Goal: Register for event/course

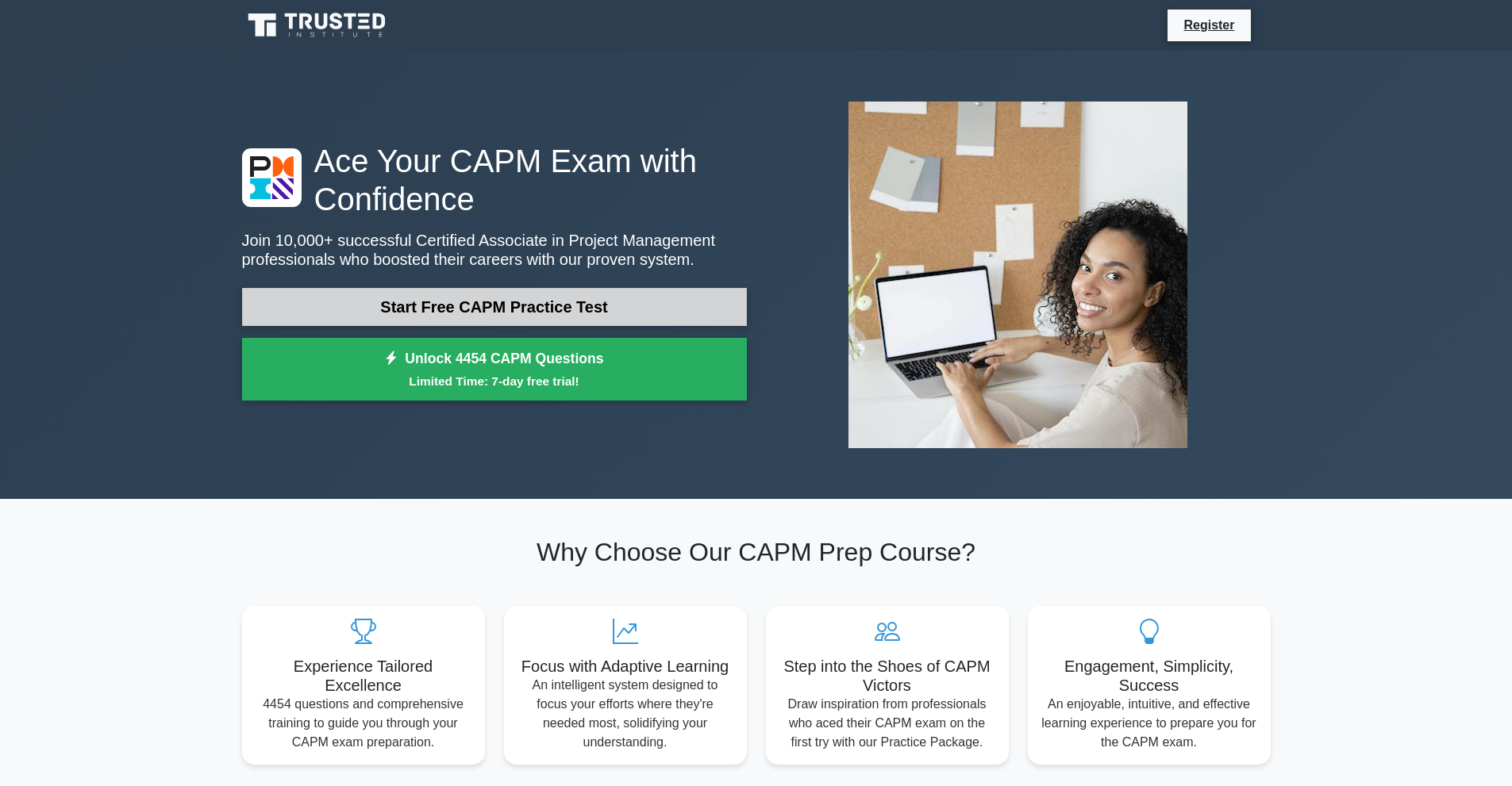
click at [598, 311] on link "Start Free CAPM Practice Test" at bounding box center [495, 307] width 505 height 38
click at [563, 322] on link "Start Free CAPM Practice Test" at bounding box center [495, 307] width 505 height 38
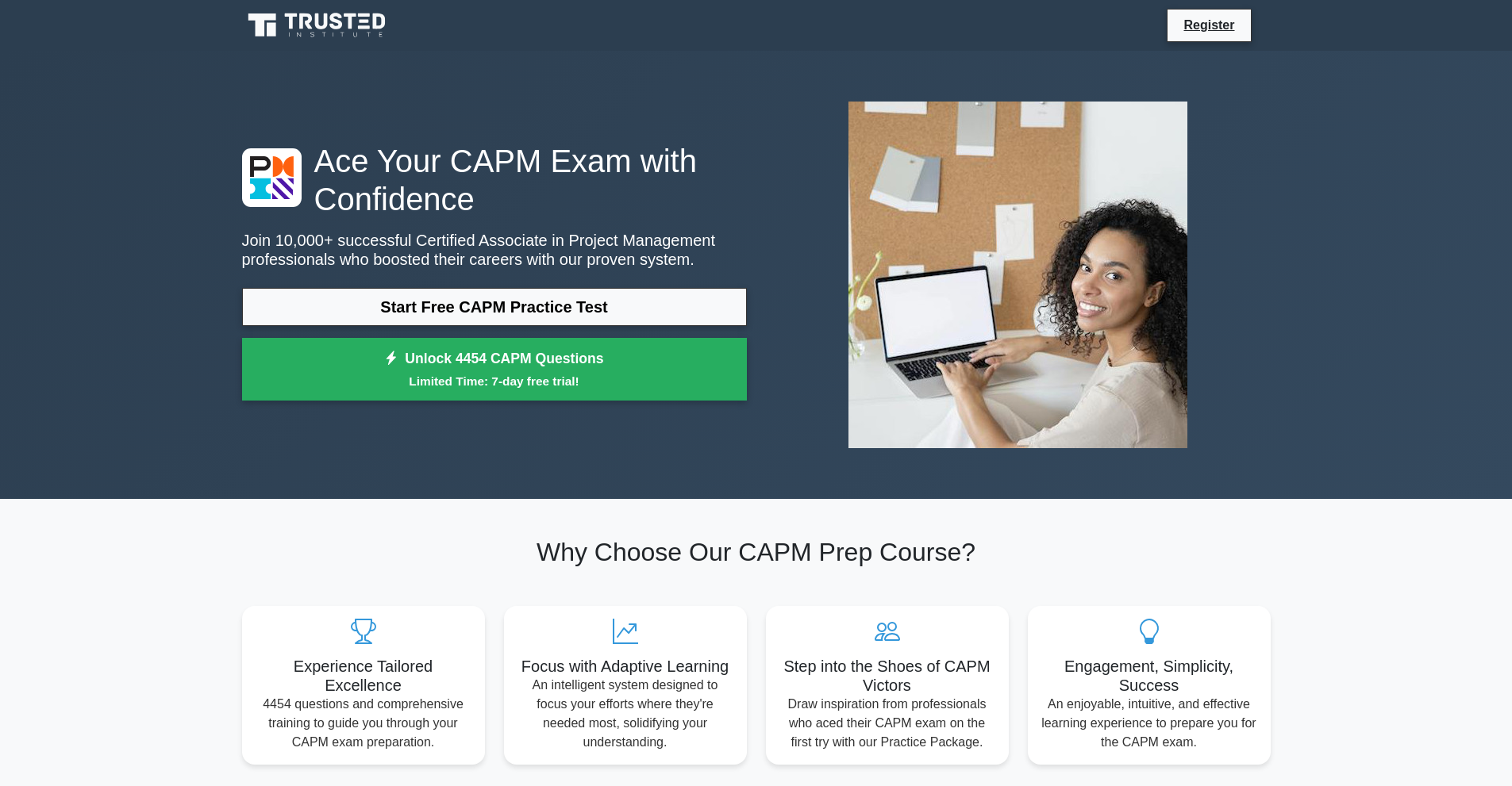
drag, startPoint x: 1417, startPoint y: 112, endPoint x: 1371, endPoint y: 141, distance: 54.4
drag, startPoint x: 1371, startPoint y: 141, endPoint x: 923, endPoint y: 469, distance: 555.2
click at [923, 469] on div "Ace Your CAPM Exam with Confidence Join 10,000+ successful Certified Associate …" at bounding box center [756, 274] width 1048 height 448
click at [941, 381] on img at bounding box center [1017, 275] width 365 height 373
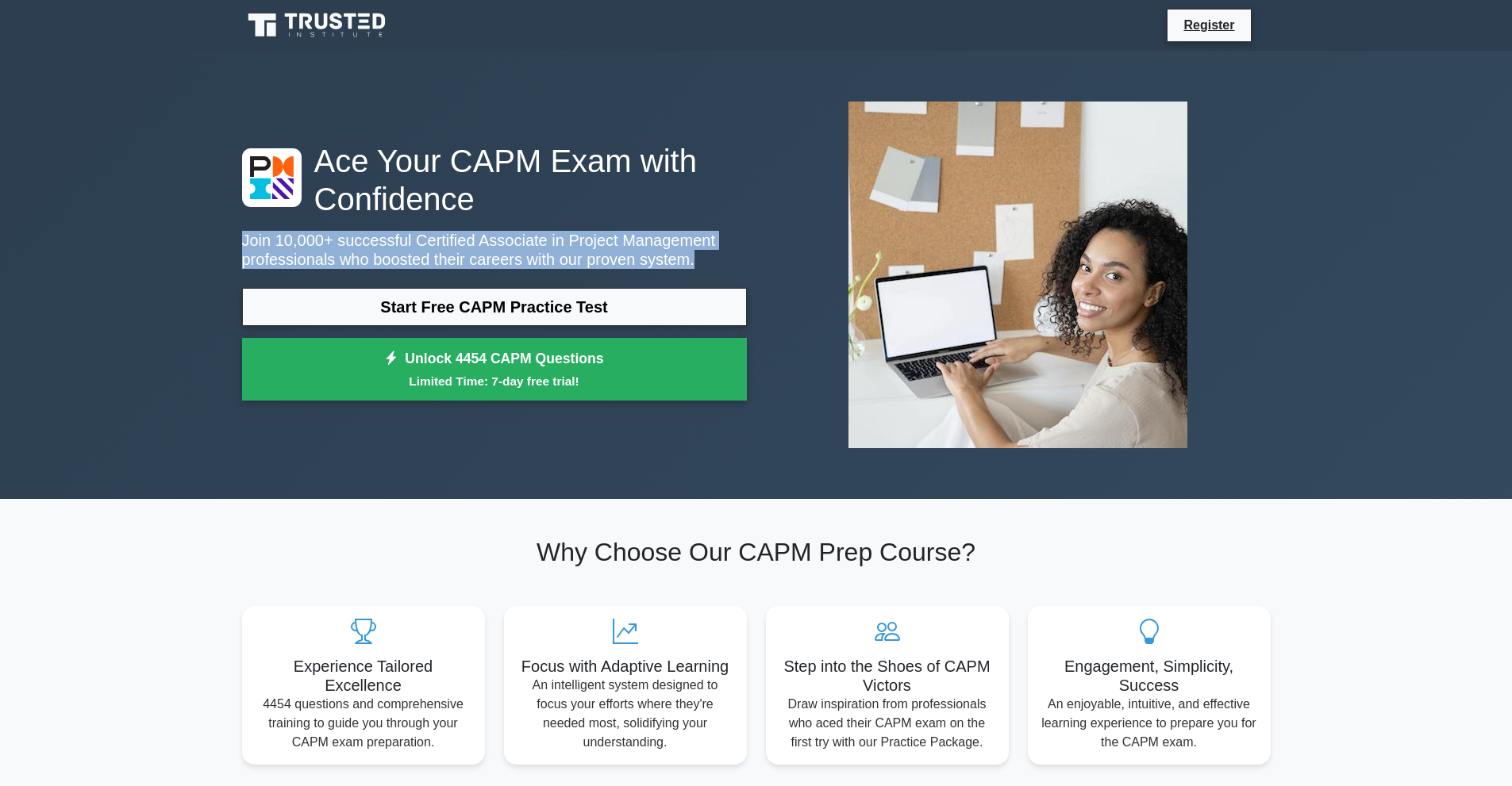
drag, startPoint x: 240, startPoint y: 240, endPoint x: 705, endPoint y: 264, distance: 465.6
click at [705, 264] on div "Ace Your CAPM Exam with Confidence Join 10,000+ successful Certified Associate …" at bounding box center [495, 275] width 524 height 267
click at [705, 264] on p "Join 10,000+ successful Certified Associate in Project Management professionals…" at bounding box center [495, 250] width 505 height 38
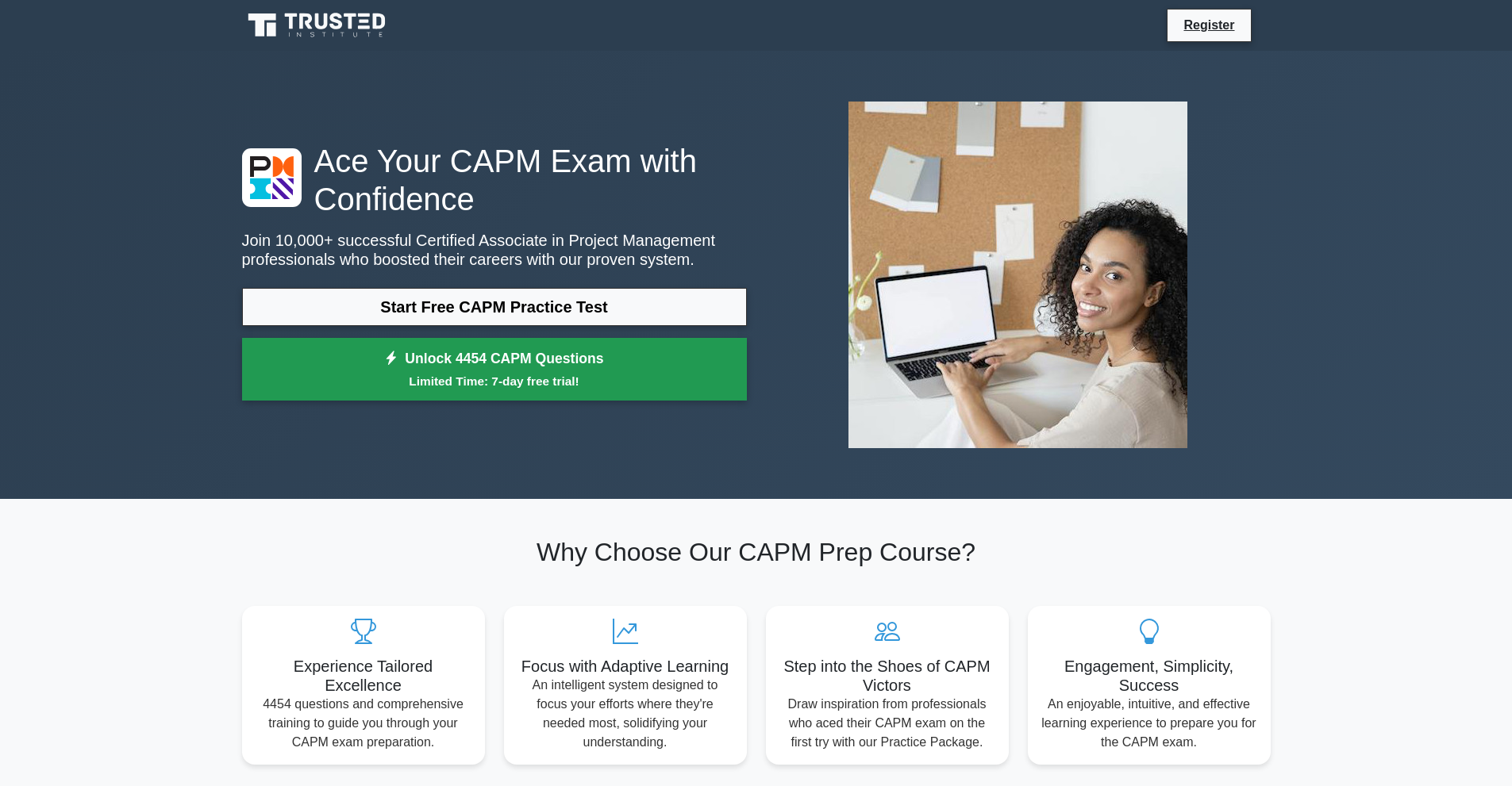
click at [486, 373] on small "Limited Time: 7-day free trial!" at bounding box center [495, 381] width 465 height 18
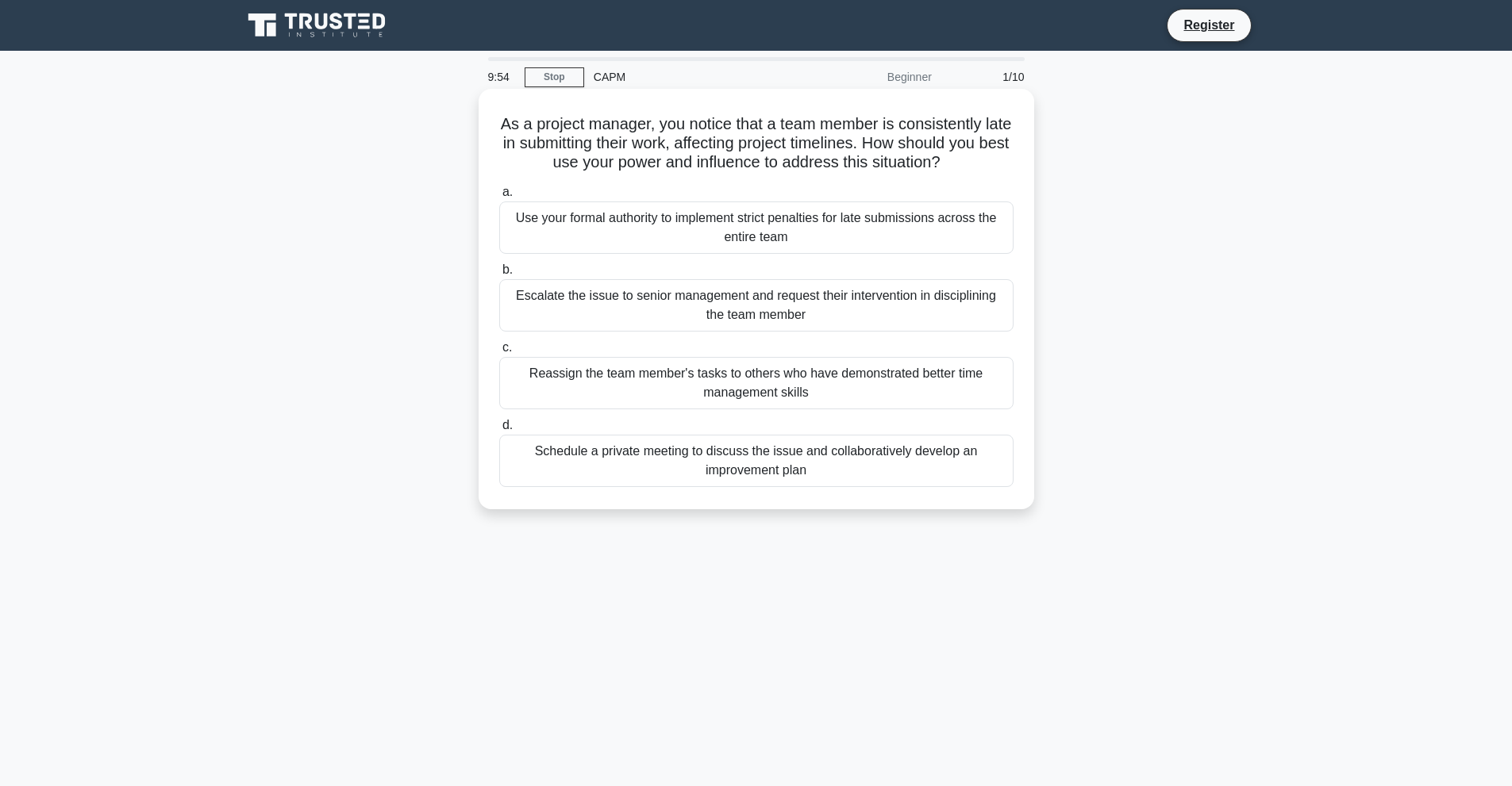
click at [561, 233] on div "Use your formal authority to implement strict penalties for late submissions ac…" at bounding box center [756, 227] width 514 height 53
click at [499, 198] on input "a. Use your formal authority to implement strict penalties for late submissions…" at bounding box center [499, 192] width 0 height 11
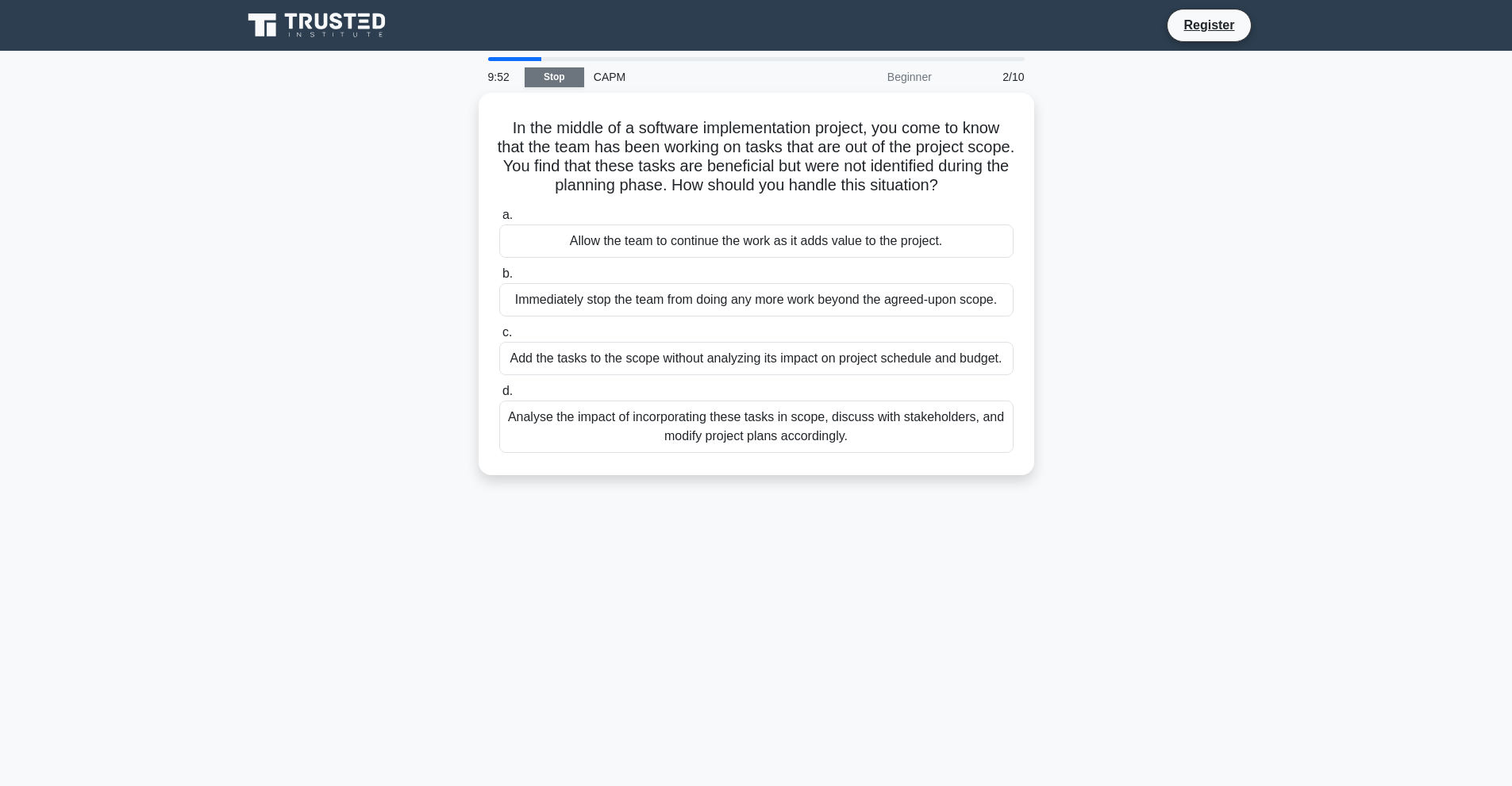
click at [561, 75] on link "Stop" at bounding box center [554, 78] width 60 height 20
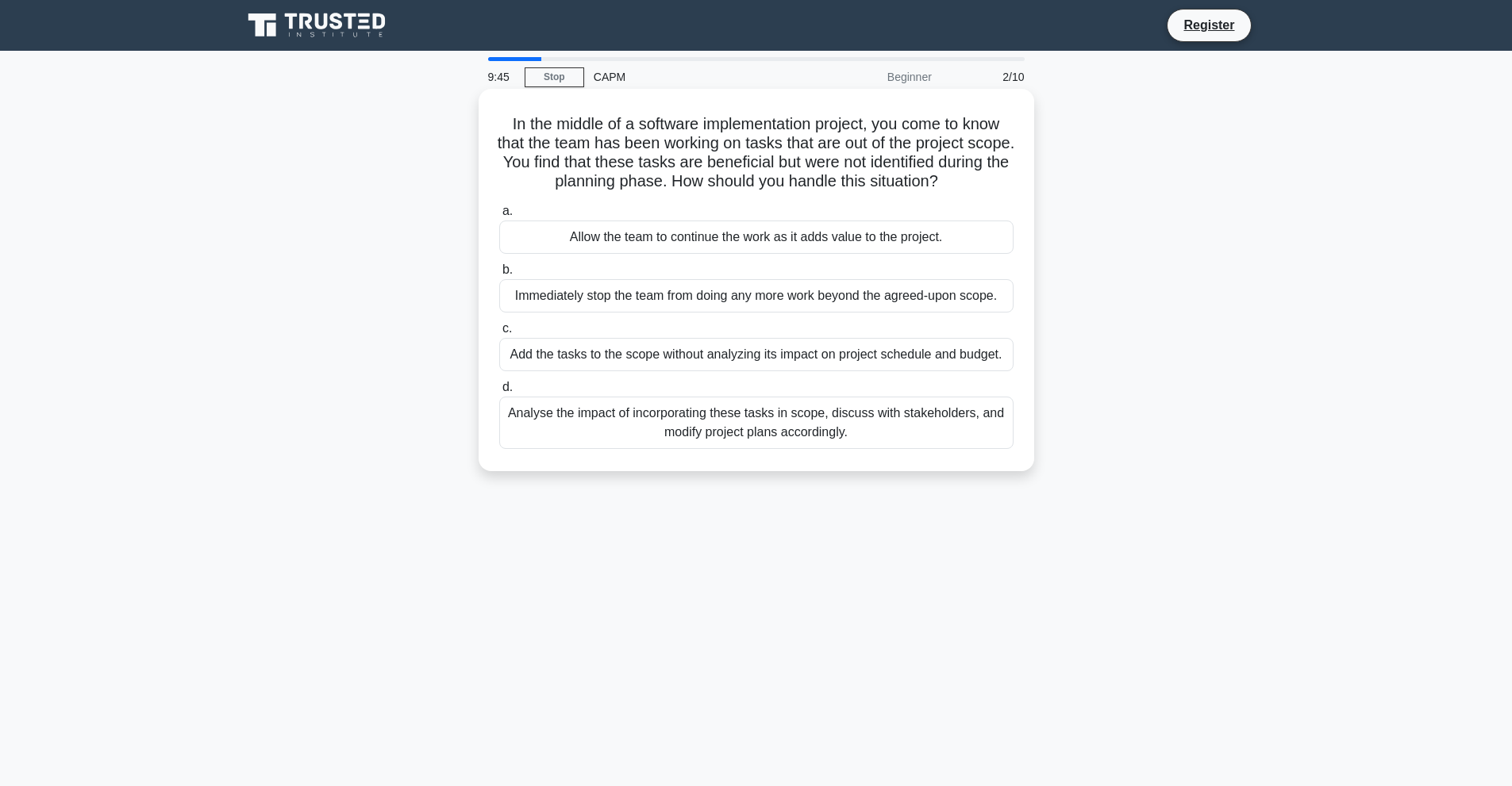
click at [949, 92] on div "In the middle of a software implementation project, you come to know that the t…" at bounding box center [756, 280] width 555 height 382
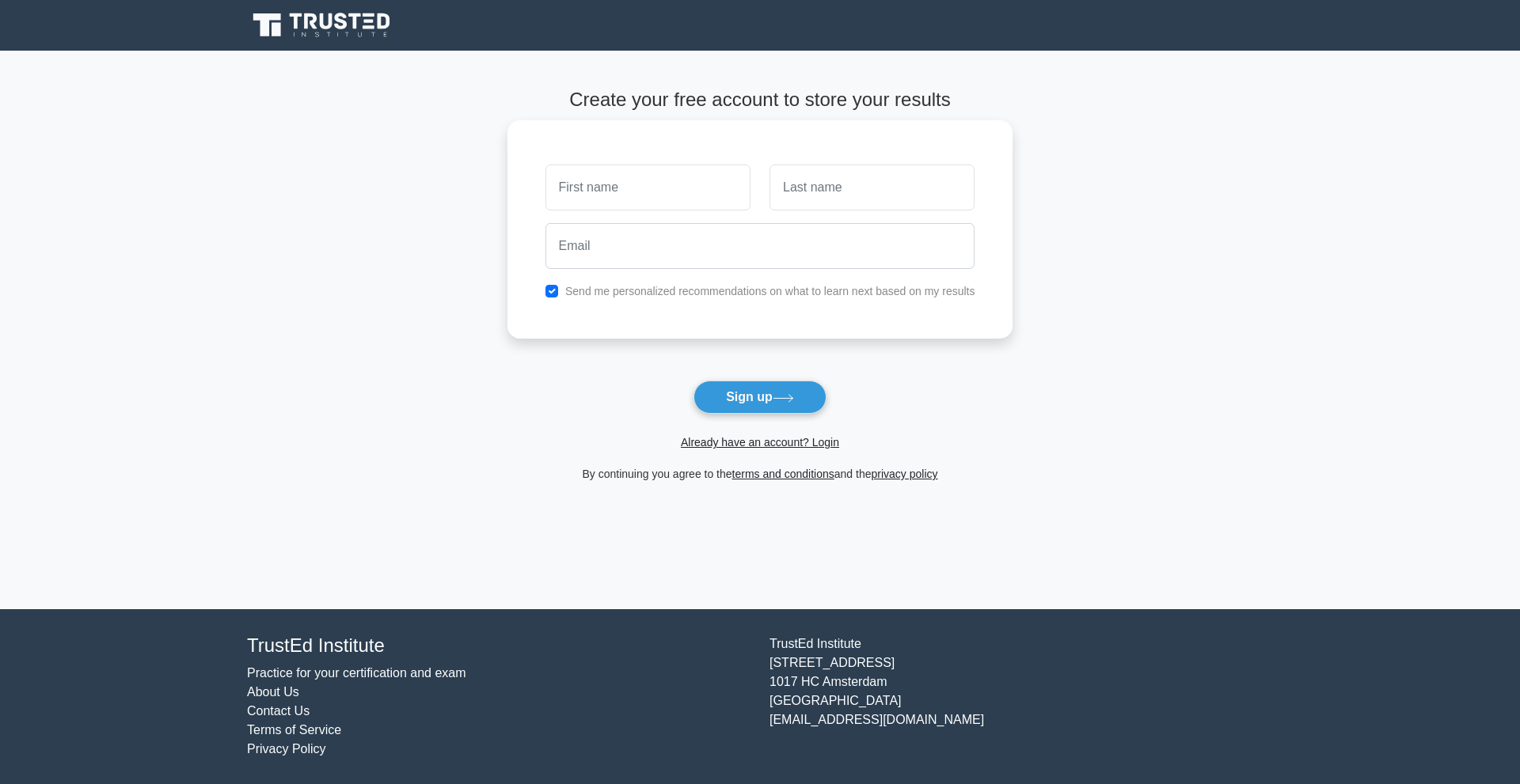
click at [633, 194] on input "text" at bounding box center [647, 188] width 205 height 46
type input "nawaf"
click at [808, 200] on input "text" at bounding box center [872, 188] width 205 height 46
type input "qh"
click at [752, 261] on input "email" at bounding box center [760, 246] width 430 height 46
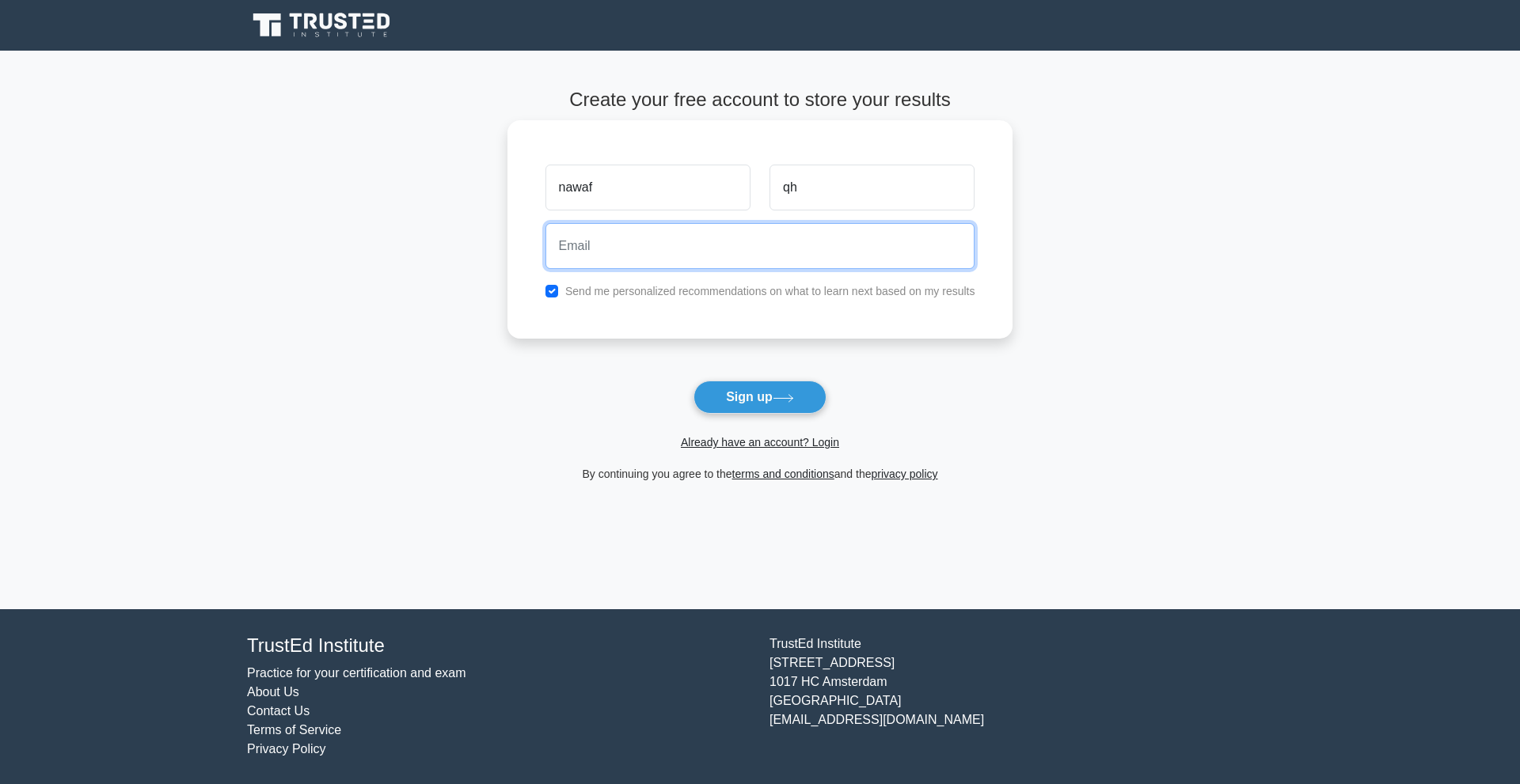
type input "[EMAIL_ADDRESS][DOMAIN_NAME]"
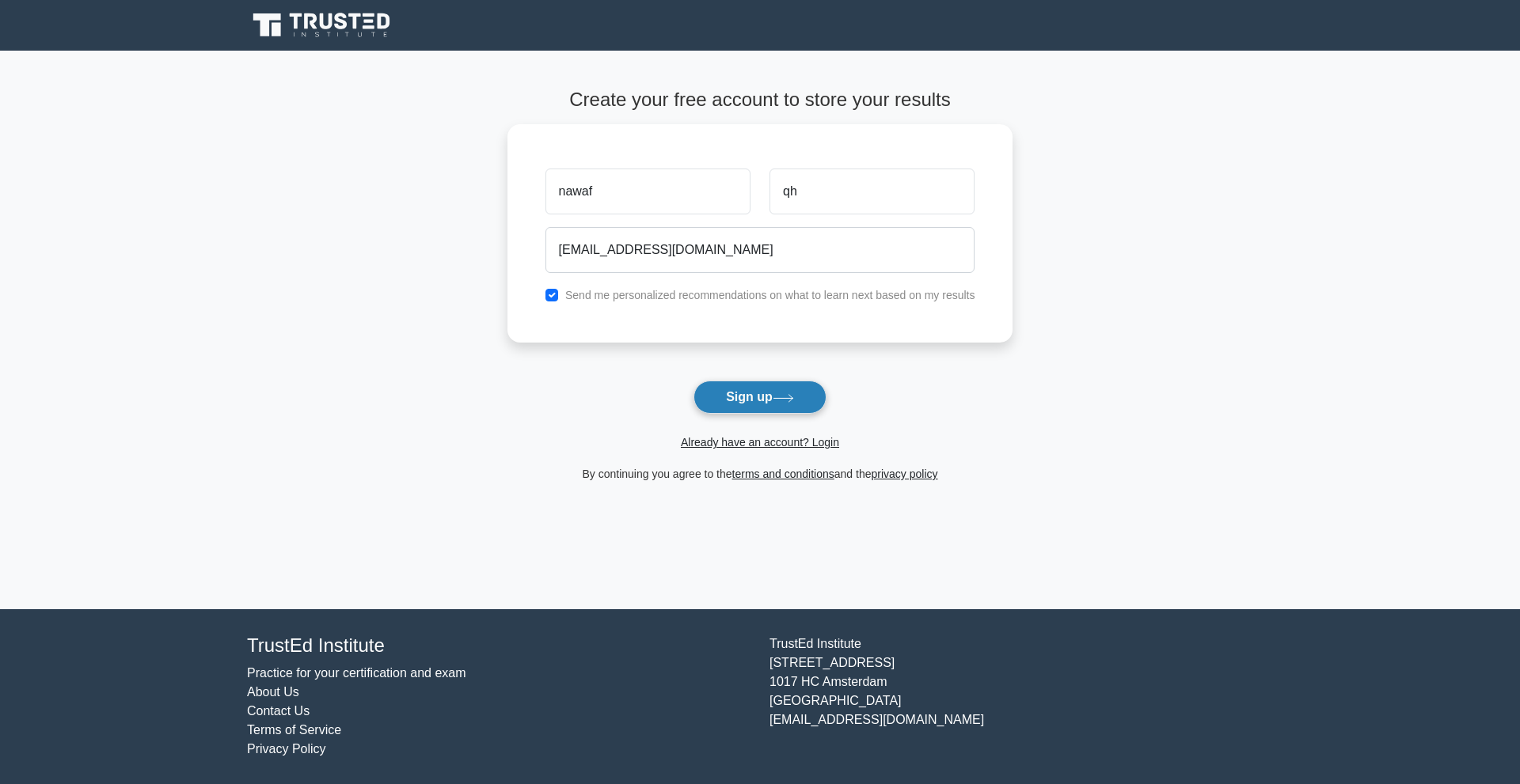
click at [768, 401] on button "Sign up" at bounding box center [760, 396] width 133 height 33
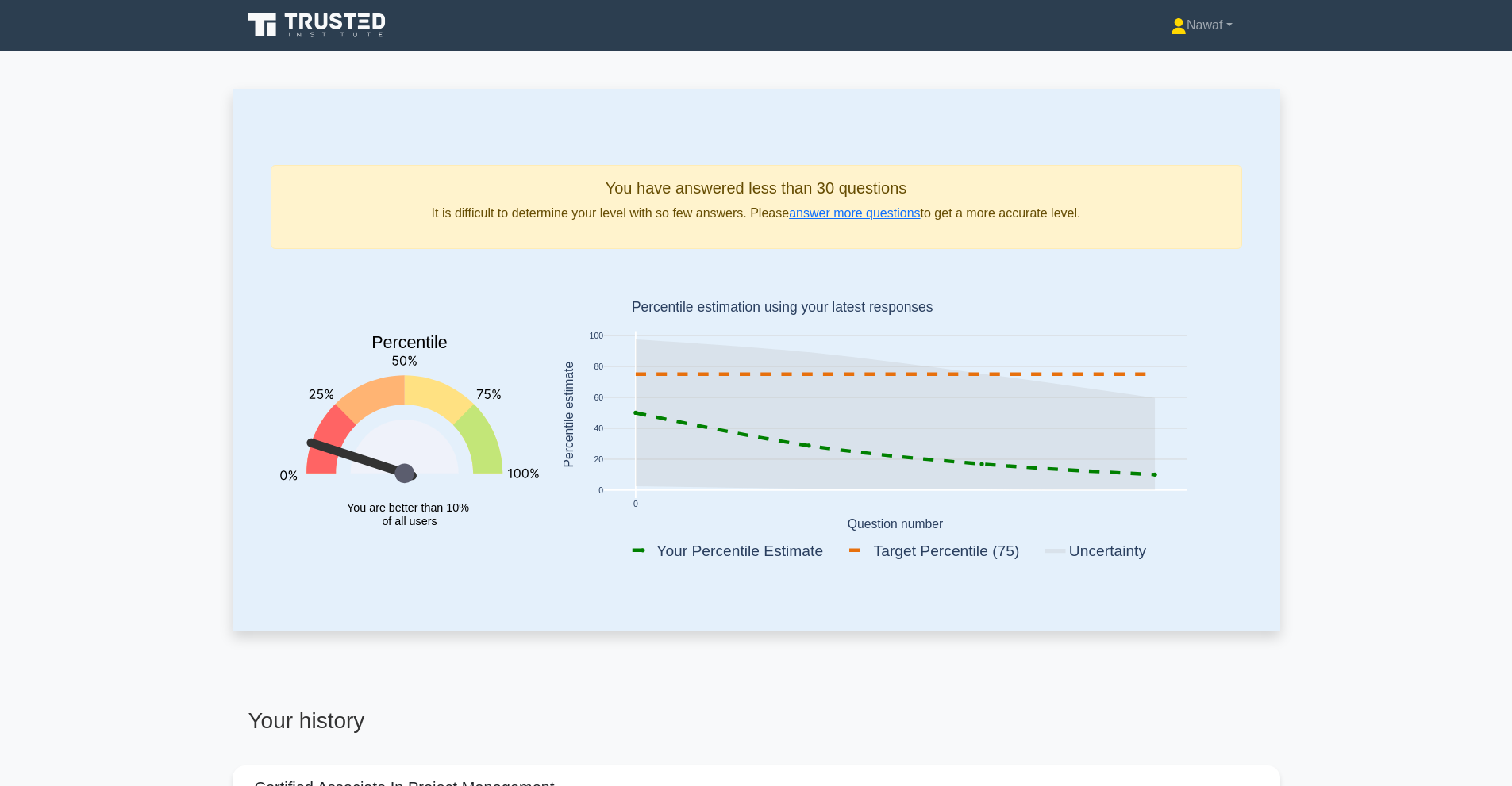
drag, startPoint x: 104, startPoint y: 0, endPoint x: 411, endPoint y: 201, distance: 366.9
click at [411, 201] on div "You have answered less than 30 questions It is difficult to determine your leve…" at bounding box center [757, 207] width 972 height 84
